Goal: Task Accomplishment & Management: Manage account settings

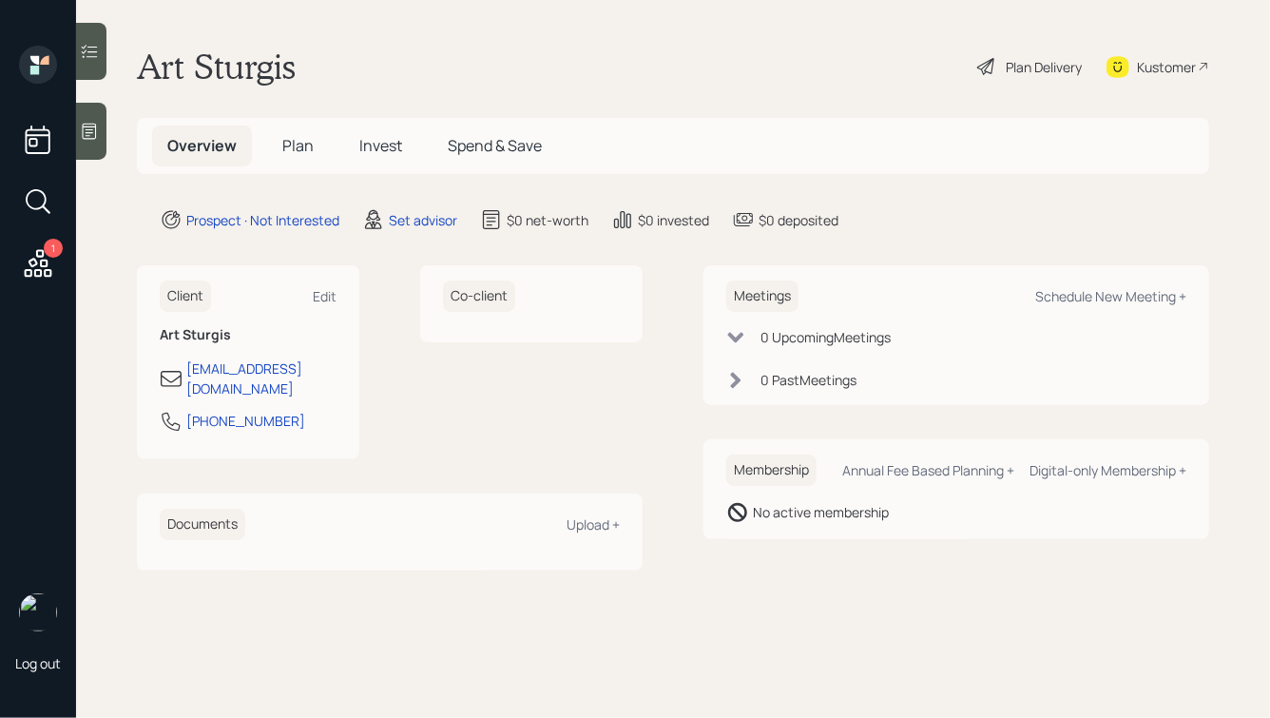
click at [98, 125] on icon at bounding box center [89, 131] width 19 height 19
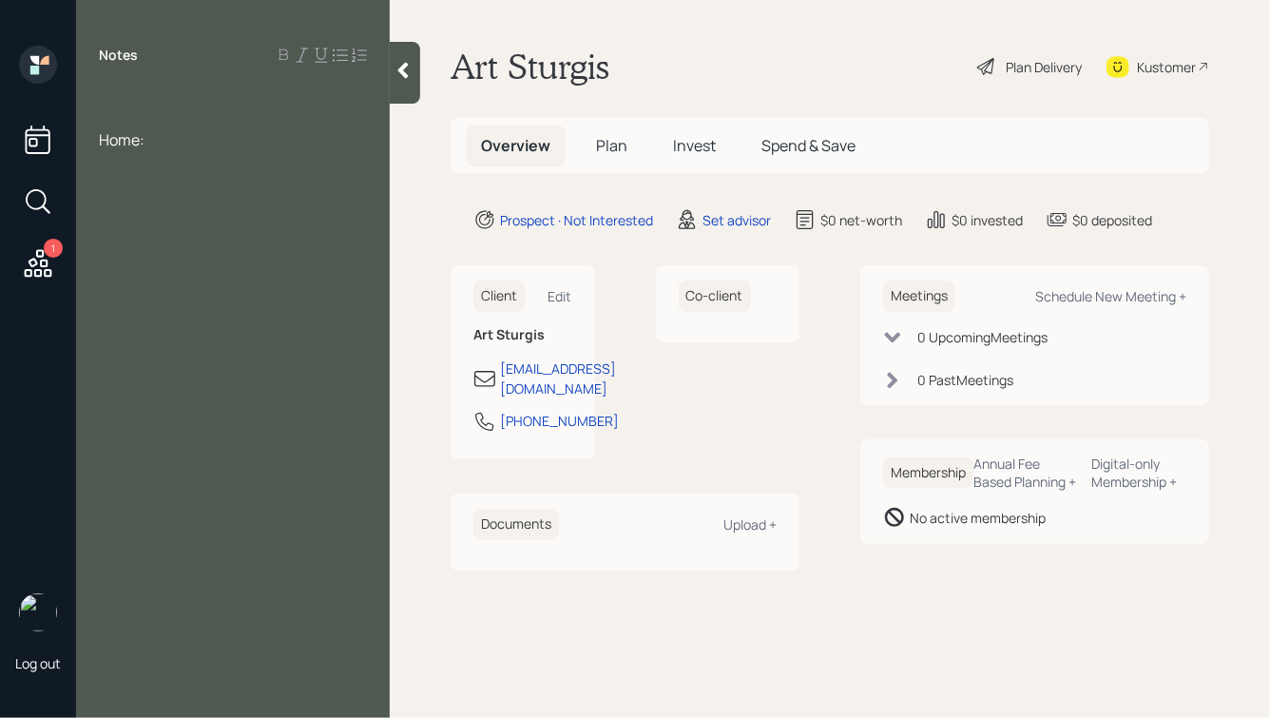
click at [108, 94] on div at bounding box center [233, 97] width 268 height 21
drag, startPoint x: 133, startPoint y: 92, endPoint x: 67, endPoint y: 94, distance: 66.6
click at [67, 94] on div "1 Log out Notes Bank: Home: Art Sturgis Plan Delivery Kustomer Overview Plan In…" at bounding box center [635, 359] width 1270 height 718
click at [197, 147] on div "Annuities:" at bounding box center [233, 139] width 268 height 21
click at [133, 110] on div at bounding box center [233, 118] width 268 height 21
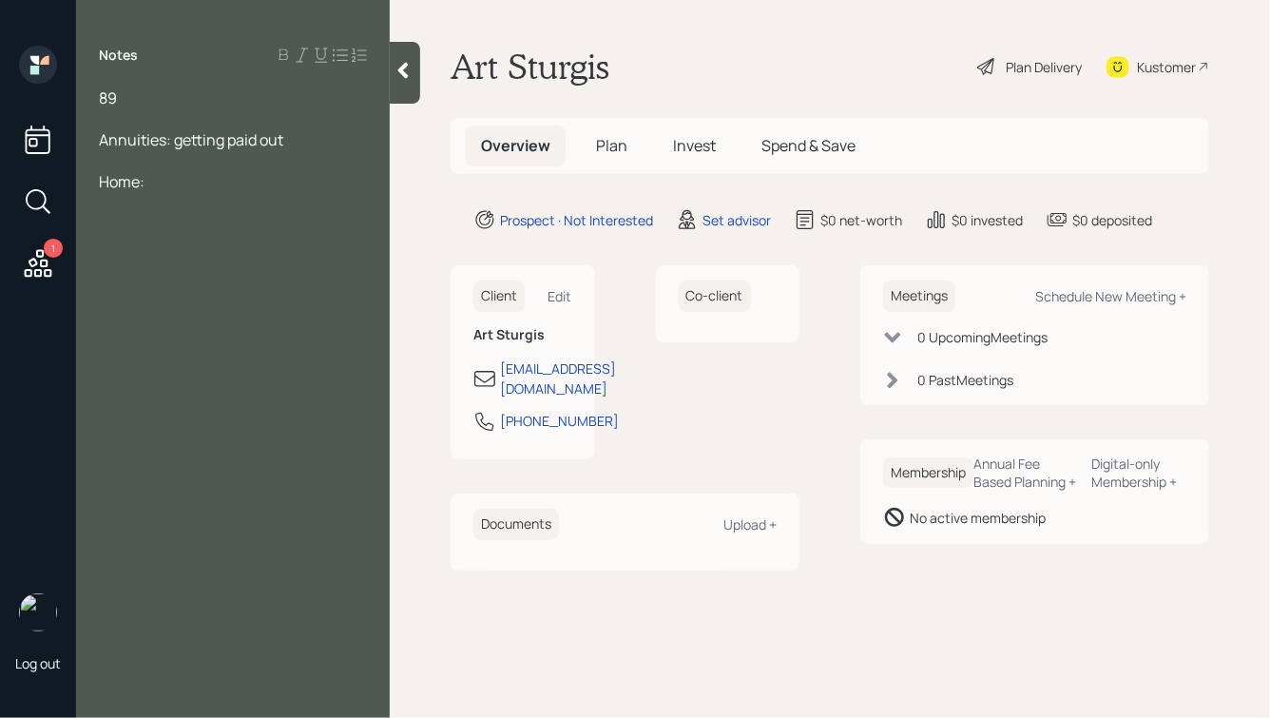
click at [138, 97] on div "89" at bounding box center [233, 97] width 268 height 21
click at [401, 83] on div at bounding box center [405, 73] width 30 height 62
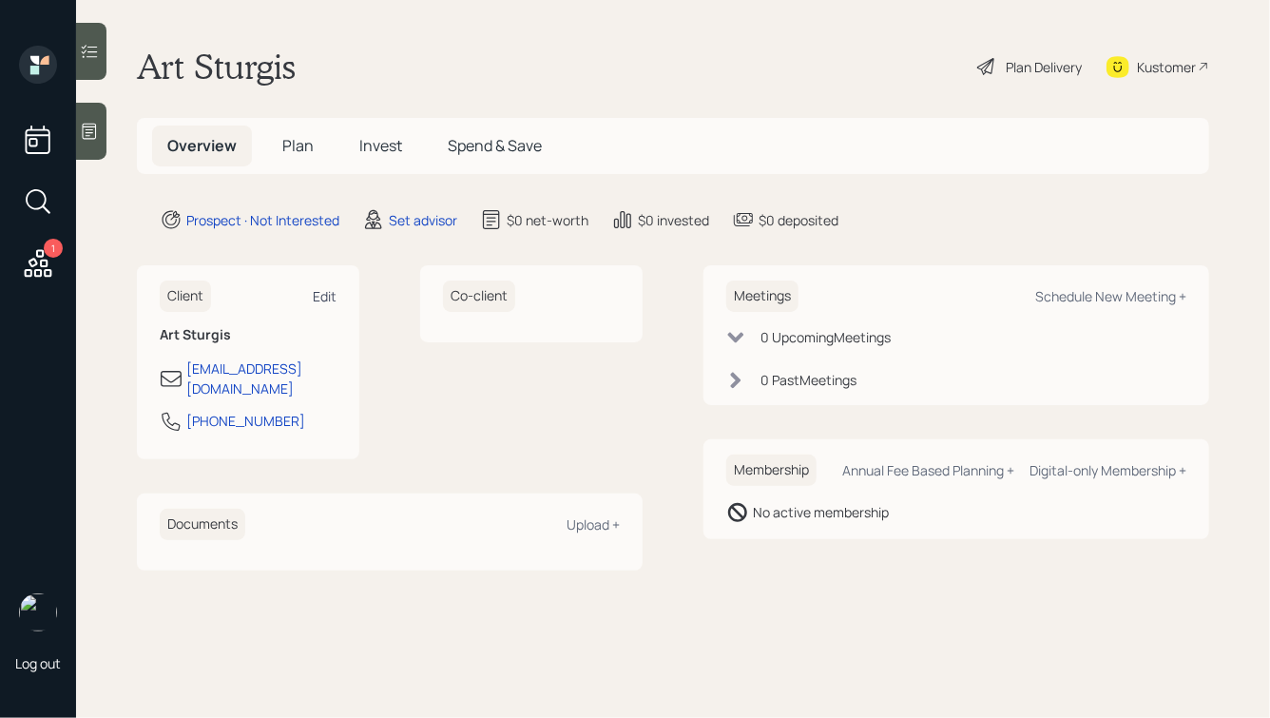
click at [316, 292] on div "Edit" at bounding box center [325, 296] width 24 height 18
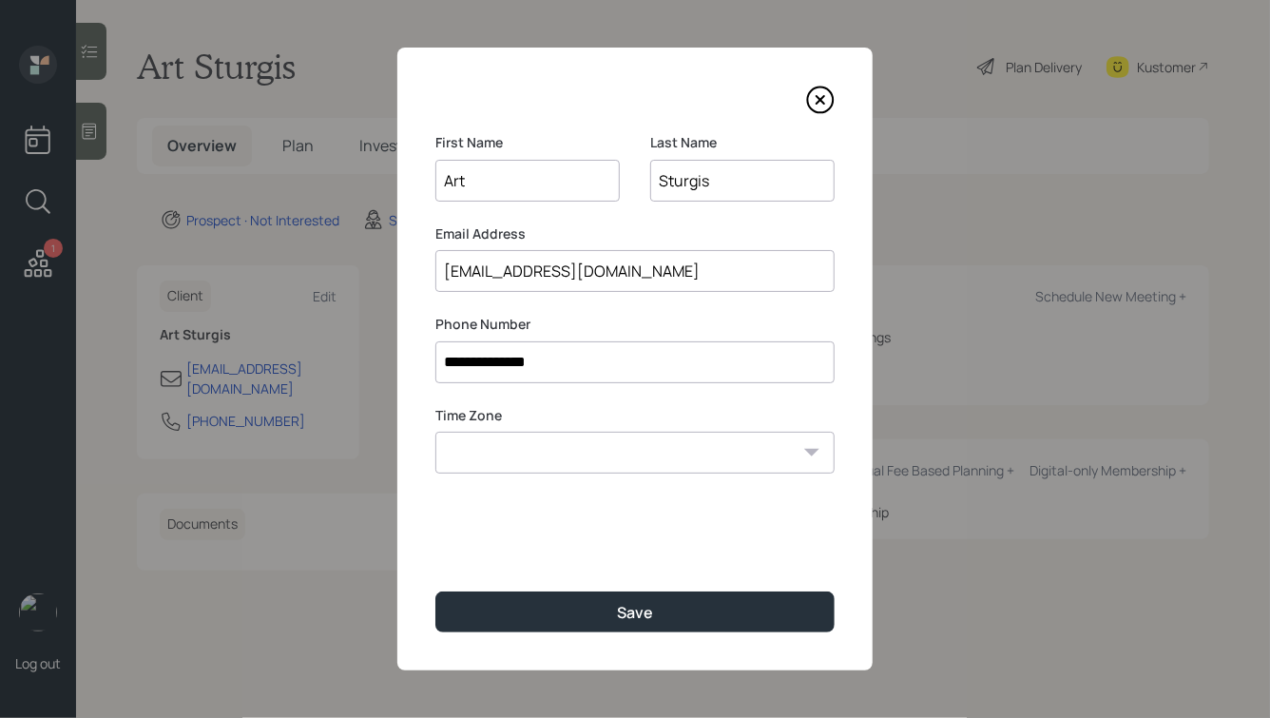
drag, startPoint x: 490, startPoint y: 271, endPoint x: 434, endPoint y: 269, distance: 56.1
click at [434, 269] on div "**********" at bounding box center [634, 359] width 475 height 623
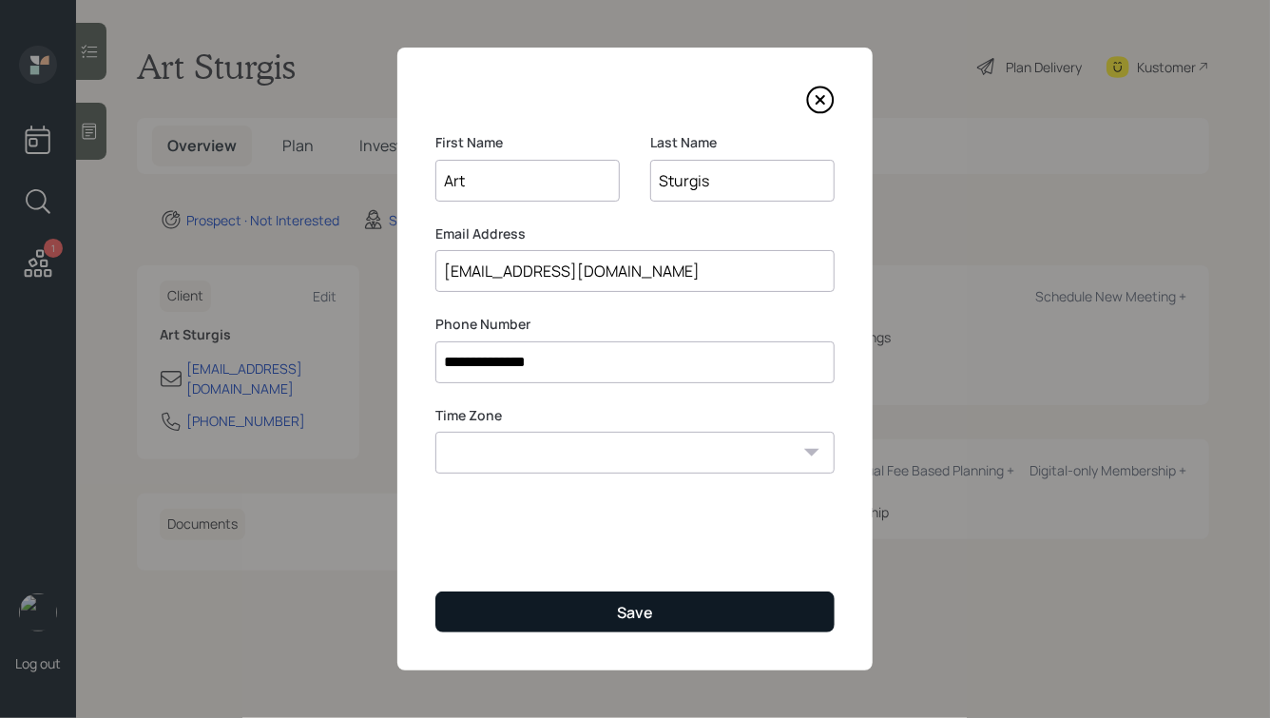
type input "[EMAIL_ADDRESS][DOMAIN_NAME]"
click at [613, 612] on button "Save" at bounding box center [635, 611] width 399 height 41
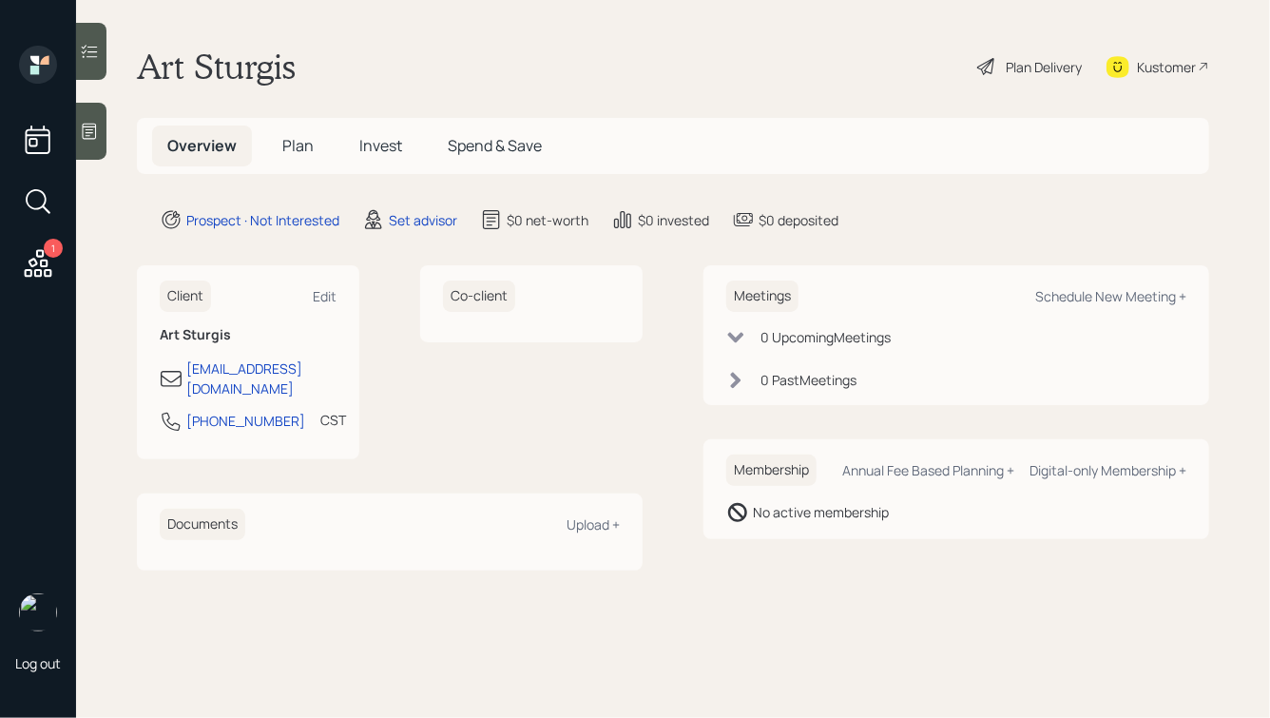
click at [86, 141] on div at bounding box center [91, 131] width 30 height 57
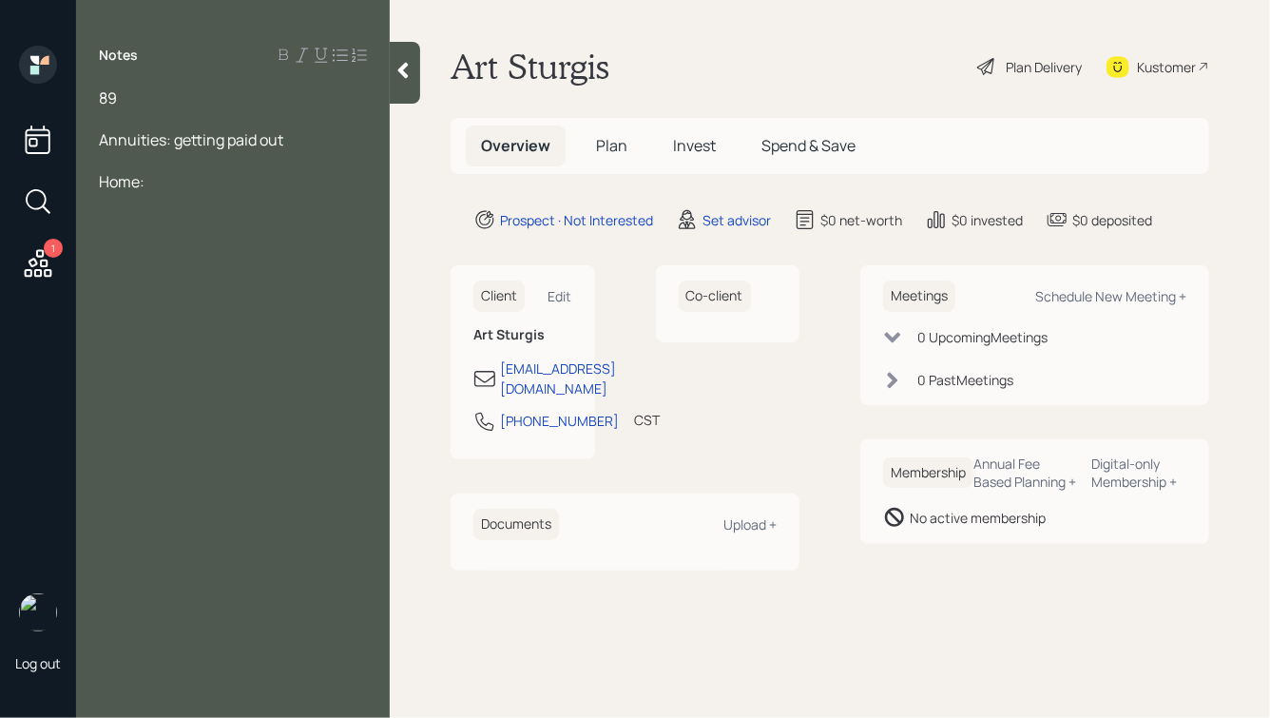
click at [97, 140] on div "89 Annuities: getting paid out Home:" at bounding box center [233, 139] width 314 height 105
click at [302, 145] on div "Annuities: getting paid out" at bounding box center [233, 139] width 268 height 21
